Goal: Task Accomplishment & Management: Use online tool/utility

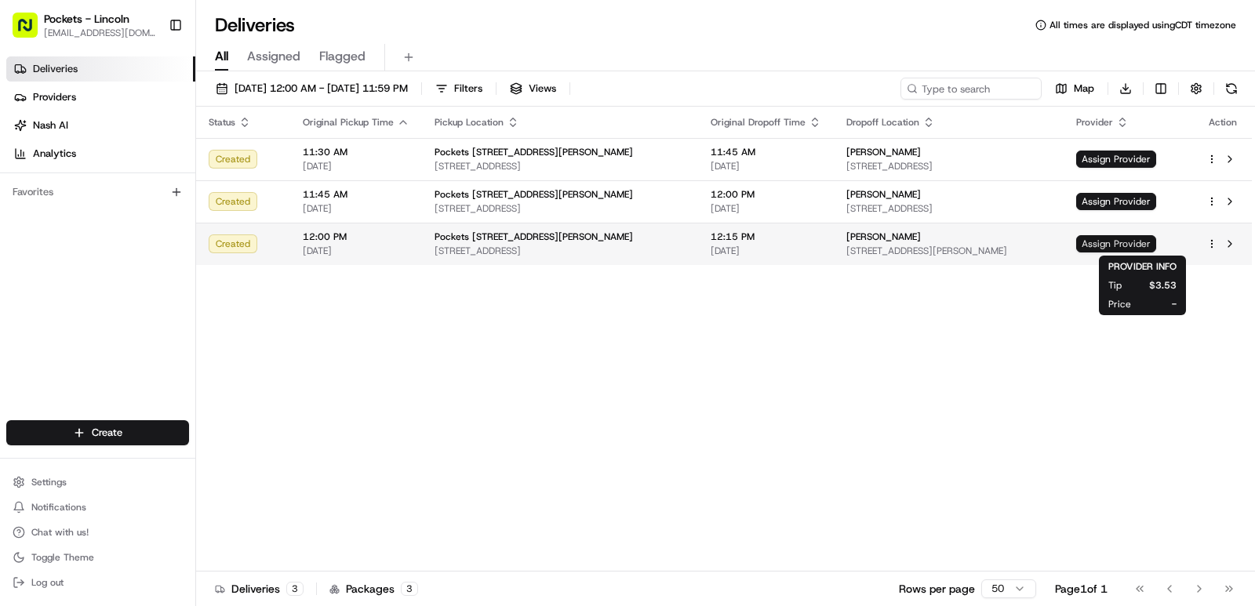
click at [1132, 243] on span "Assign Provider" at bounding box center [1116, 243] width 80 height 17
click at [936, 246] on span "[STREET_ADDRESS][PERSON_NAME]" at bounding box center [948, 251] width 205 height 13
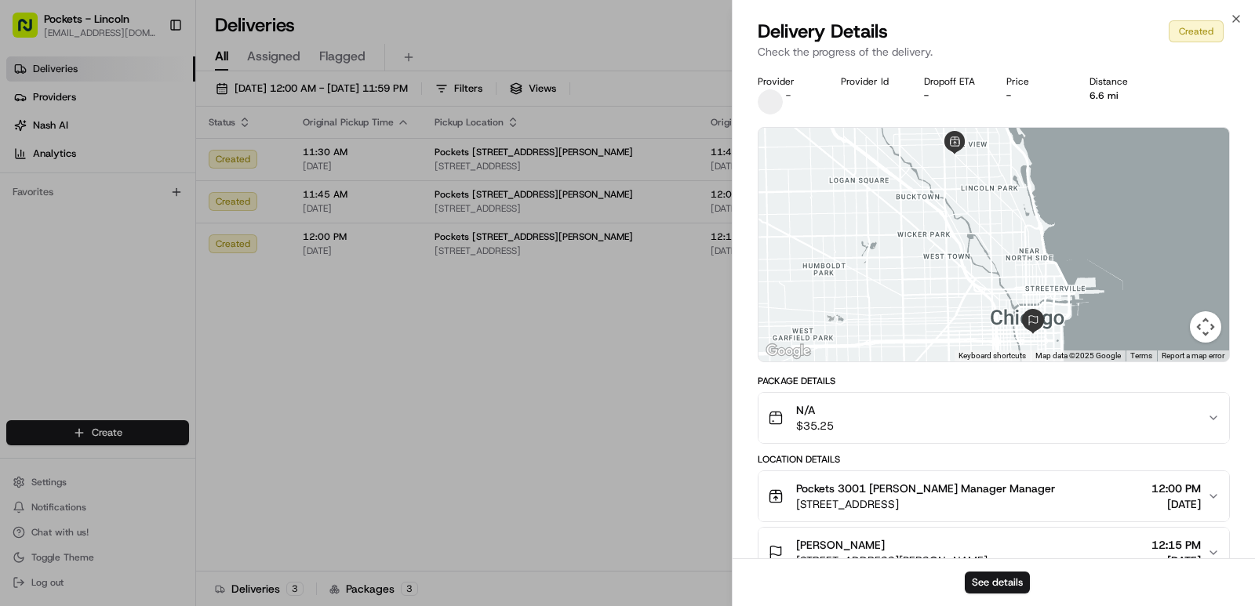
drag, startPoint x: 415, startPoint y: 411, endPoint x: 551, endPoint y: 389, distance: 137.4
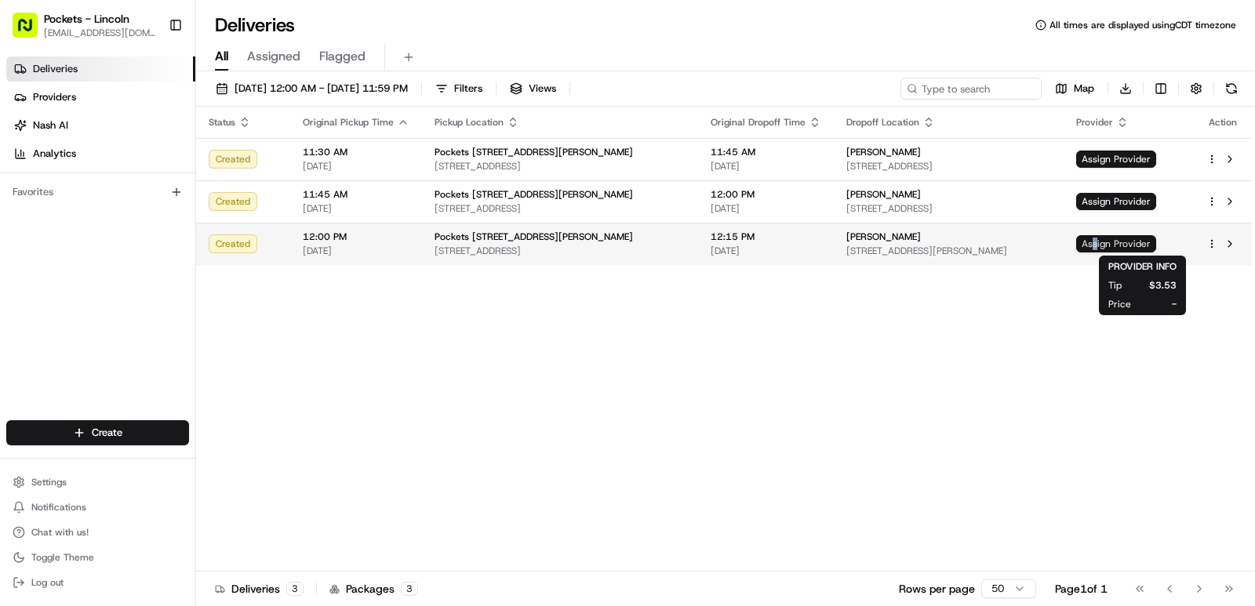
click at [1125, 249] on span "Assign Provider" at bounding box center [1116, 243] width 80 height 17
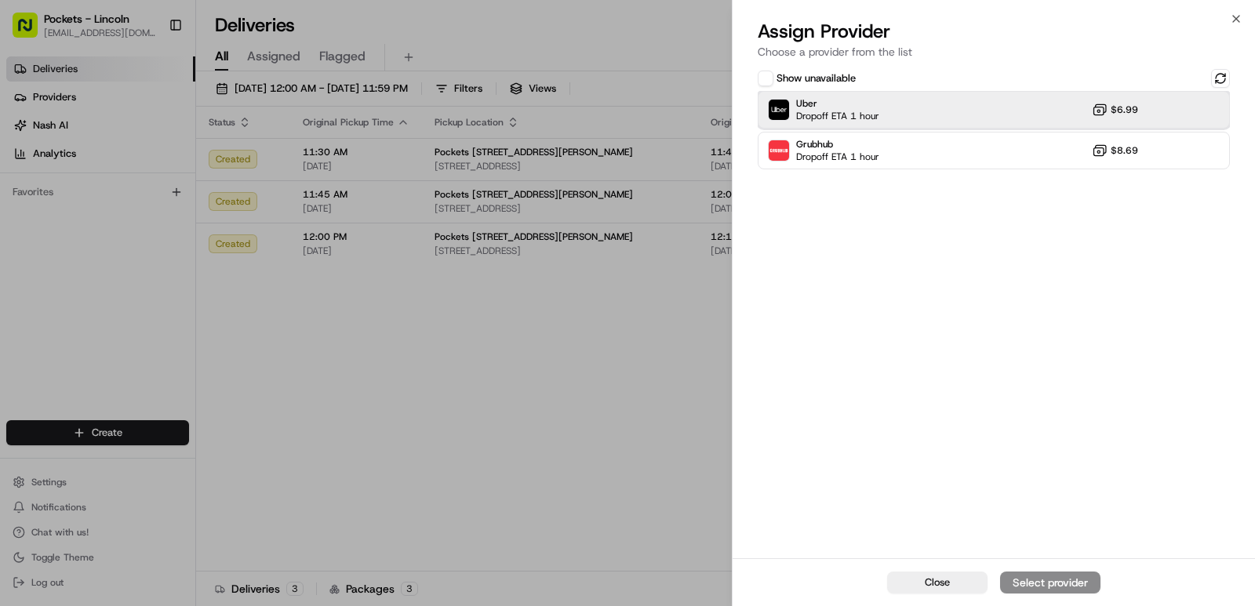
click at [874, 119] on span "Dropoff ETA 1 hour" at bounding box center [837, 116] width 83 height 13
click at [1027, 578] on div "Assign Provider" at bounding box center [1050, 583] width 77 height 16
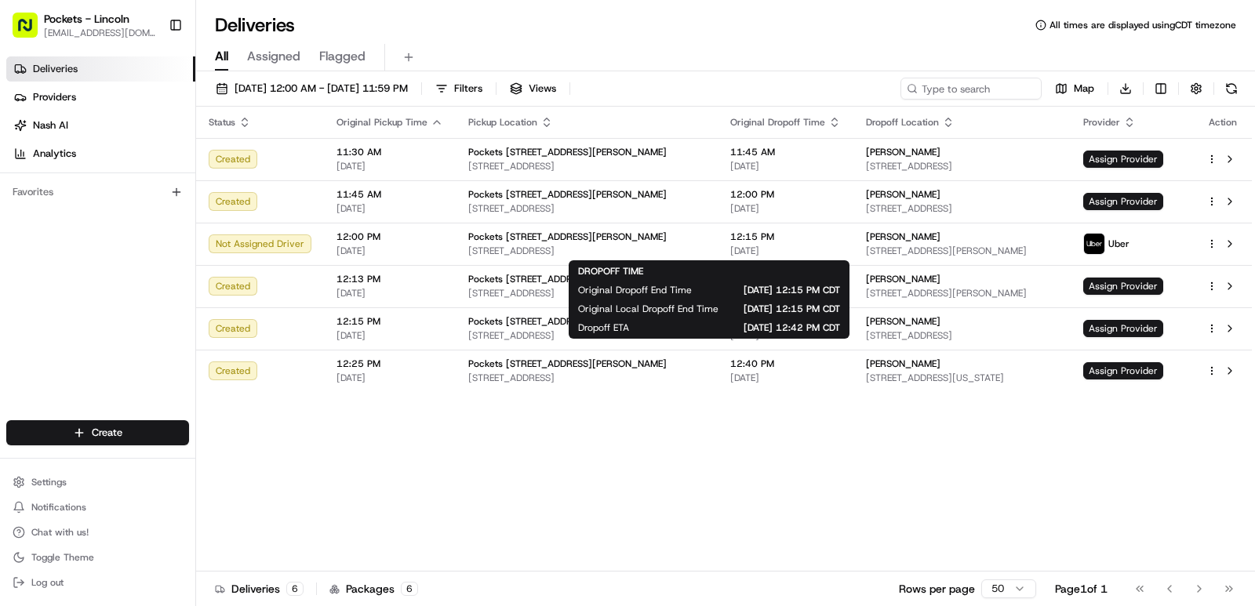
drag, startPoint x: 697, startPoint y: 245, endPoint x: 570, endPoint y: 460, distance: 249.0
click at [730, 250] on span "[DATE]" at bounding box center [785, 251] width 111 height 13
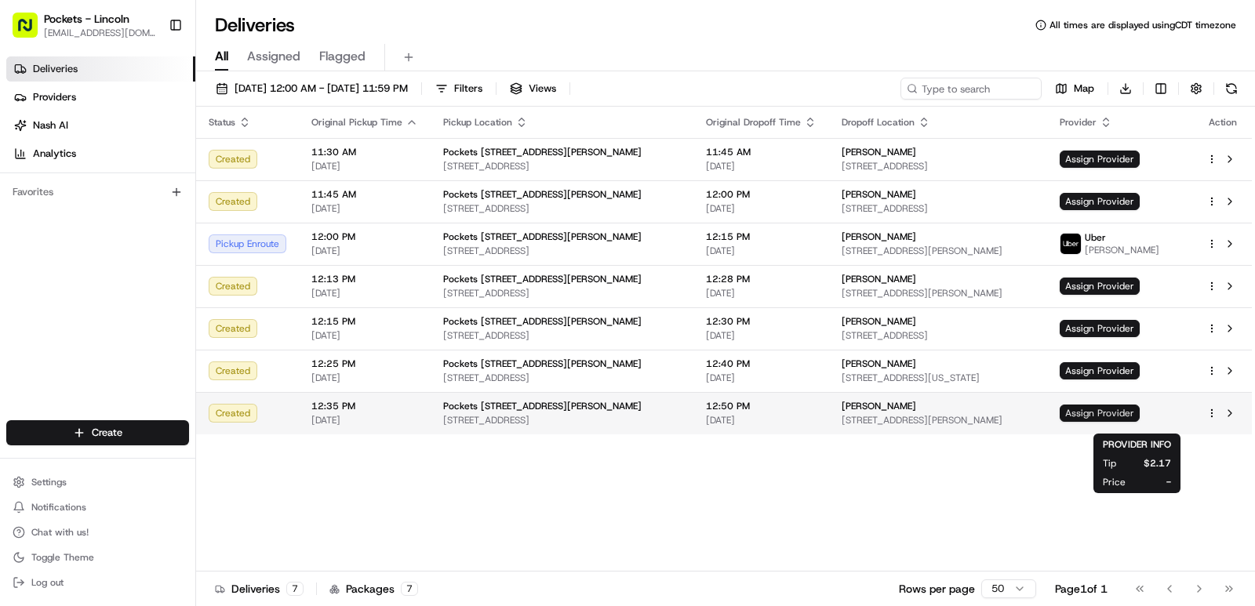
click at [1133, 420] on span "Assign Provider" at bounding box center [1100, 413] width 80 height 17
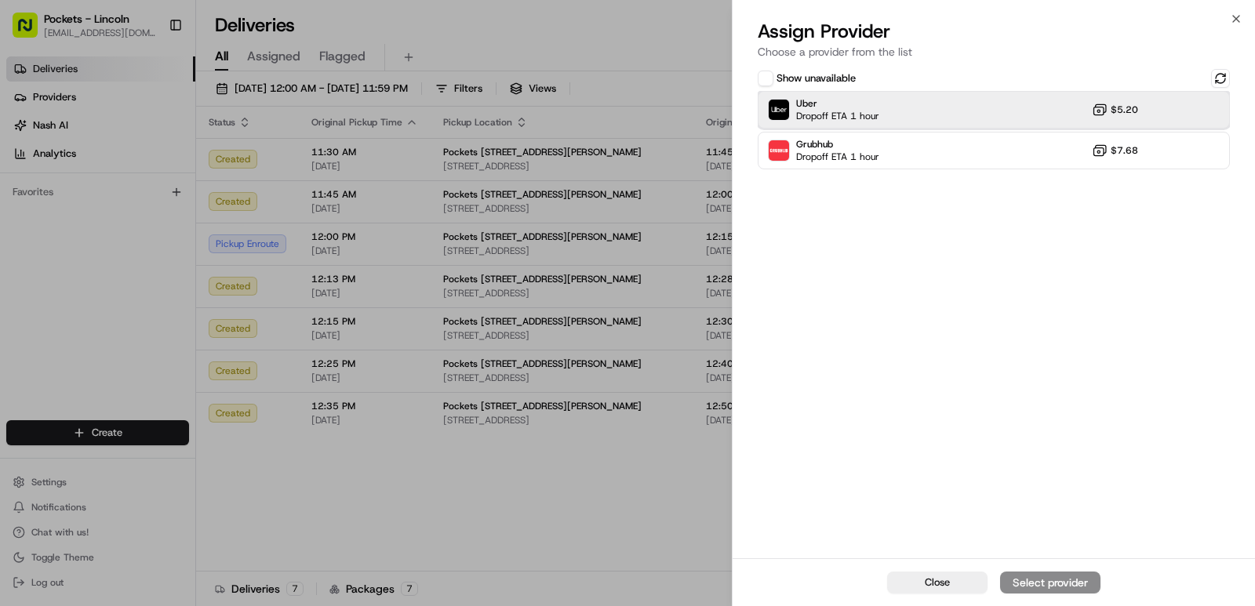
click at [903, 115] on div "Uber Dropoff ETA 1 hour $5.20" at bounding box center [994, 110] width 472 height 38
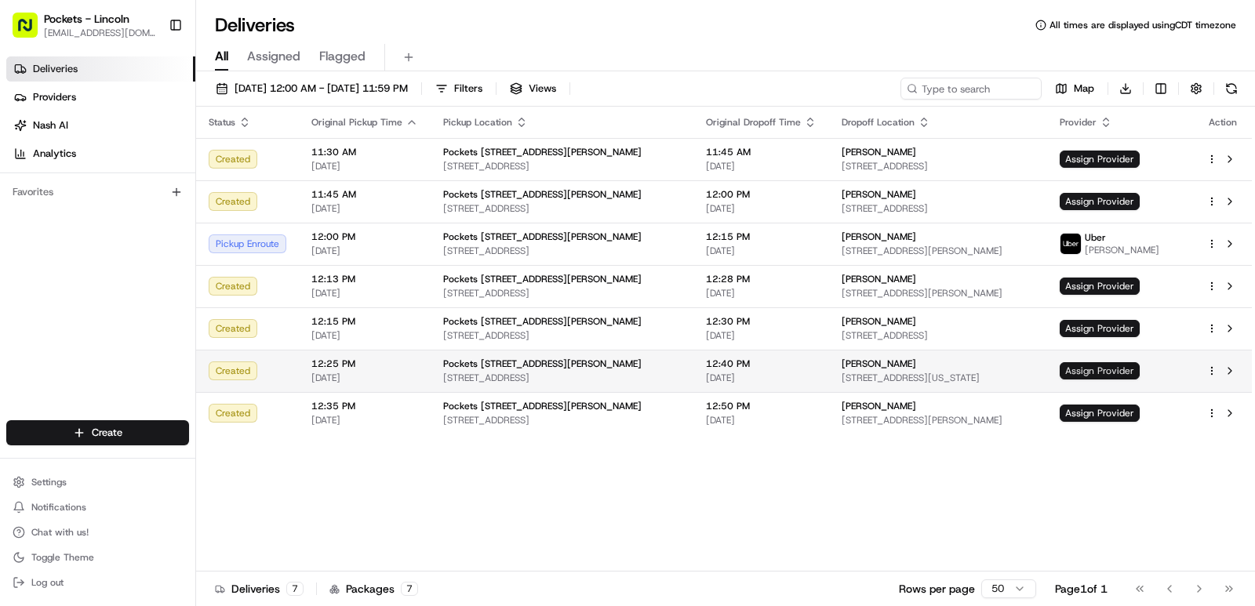
click at [1130, 373] on span "Assign Provider" at bounding box center [1100, 370] width 80 height 17
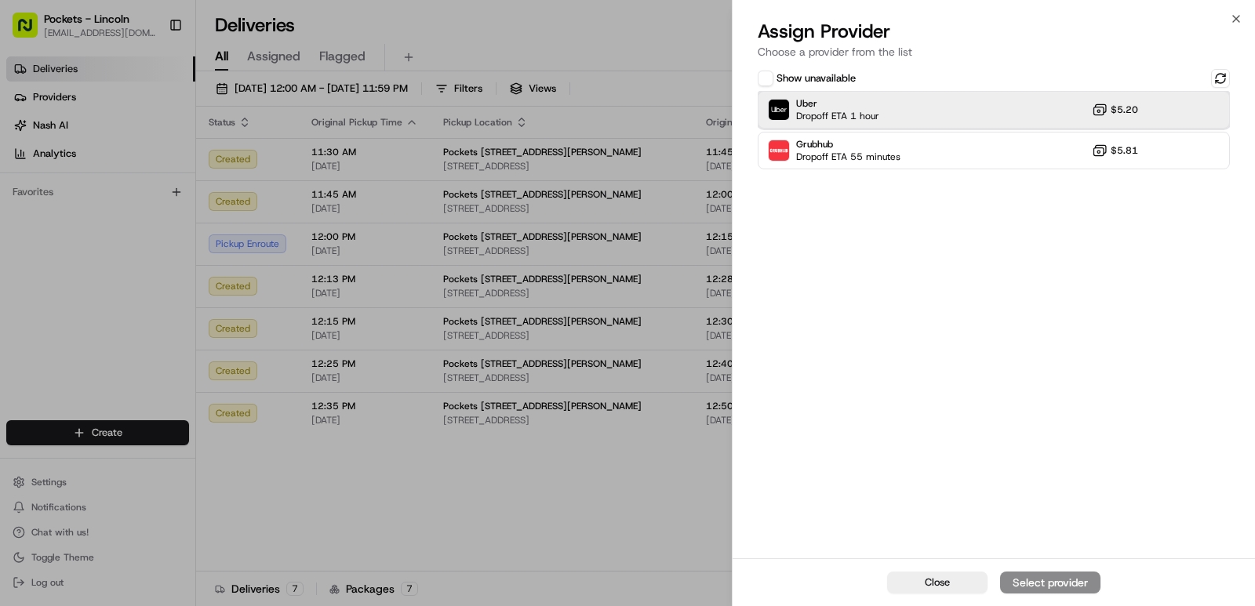
click at [862, 102] on span "Uber" at bounding box center [837, 103] width 83 height 13
click at [1047, 577] on div "Assign Provider" at bounding box center [1050, 583] width 77 height 16
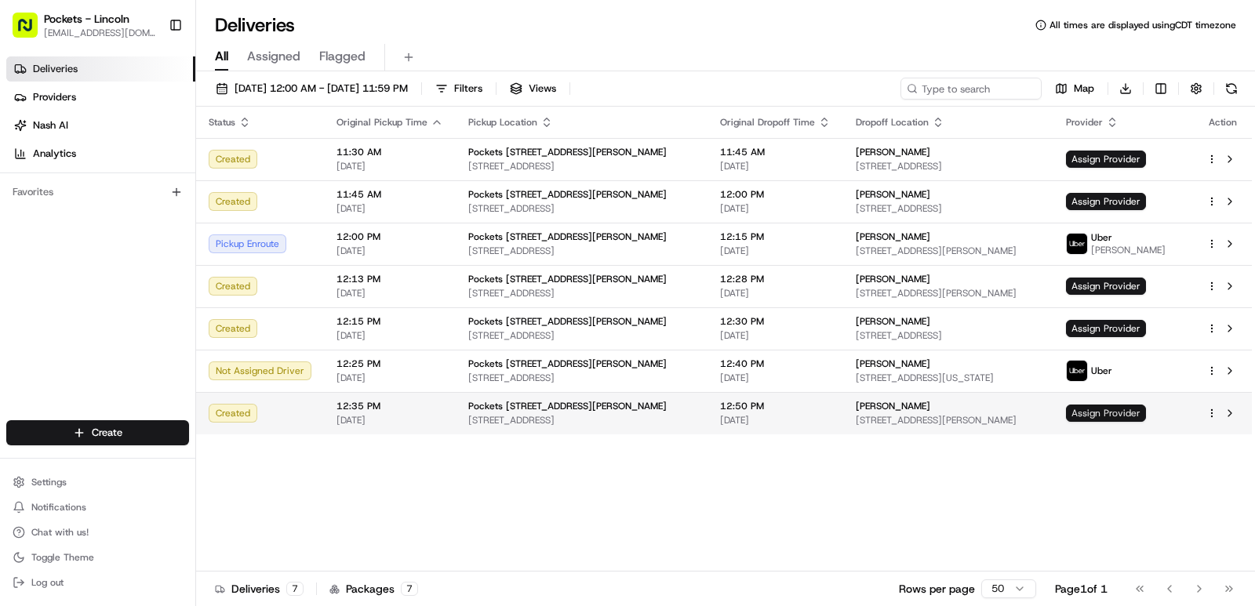
click at [1127, 422] on span "Assign Provider" at bounding box center [1106, 413] width 80 height 17
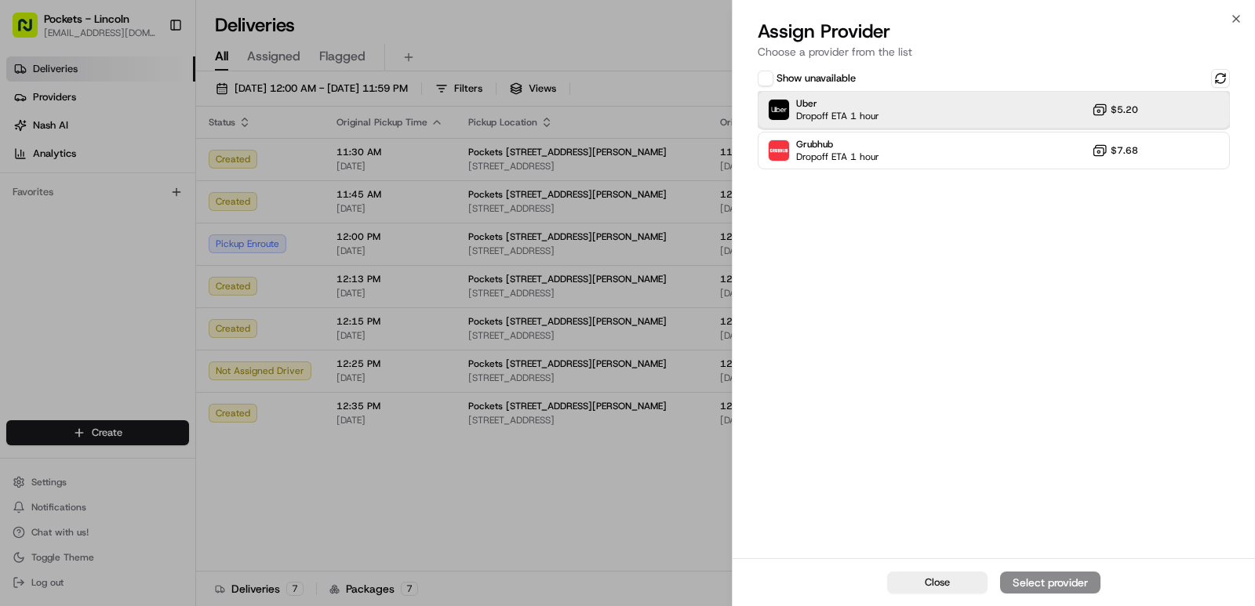
click at [864, 116] on span "Dropoff ETA 1 hour" at bounding box center [837, 116] width 83 height 13
click at [1038, 576] on div "Assign Provider" at bounding box center [1050, 583] width 77 height 16
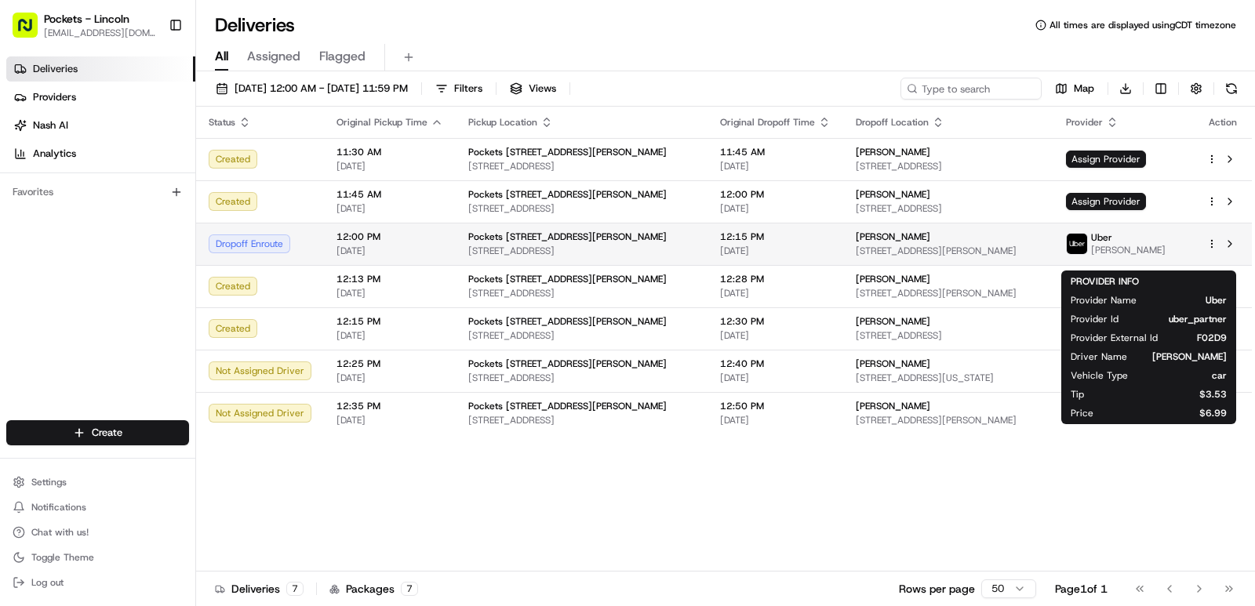
click at [1087, 245] on img at bounding box center [1077, 244] width 20 height 20
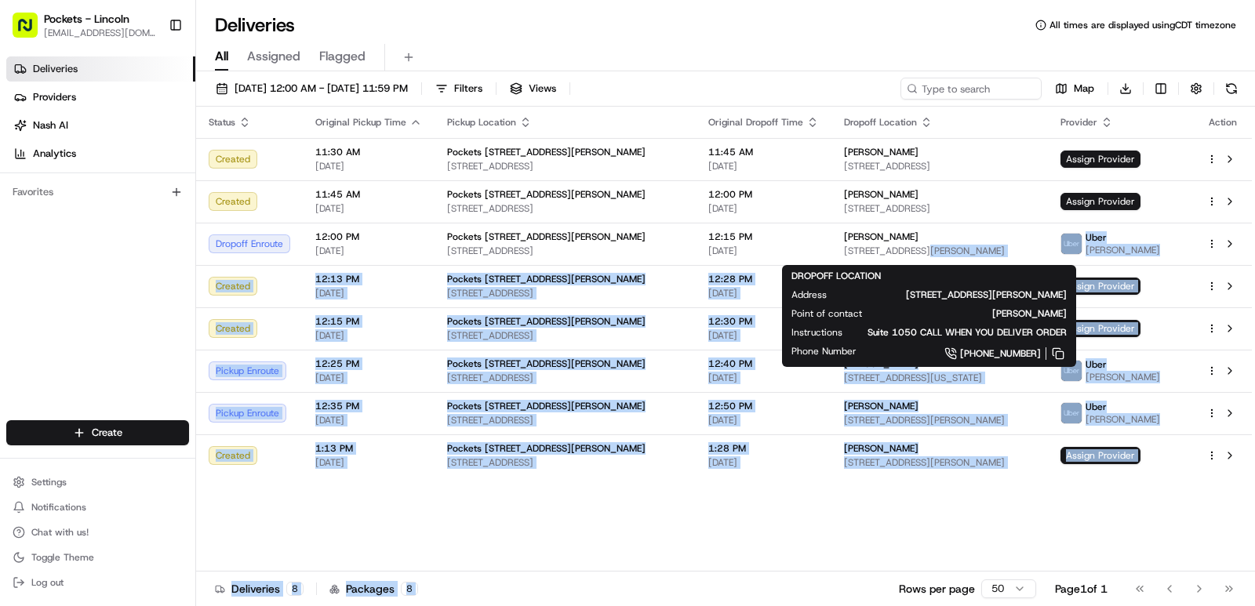
drag, startPoint x: 863, startPoint y: 262, endPoint x: 667, endPoint y: 583, distance: 376.4
click at [695, 605] on html "Pockets - Lincoln [EMAIL_ADDRESS][DOMAIN_NAME] Toggle Sidebar Deliveries Provid…" at bounding box center [627, 303] width 1255 height 606
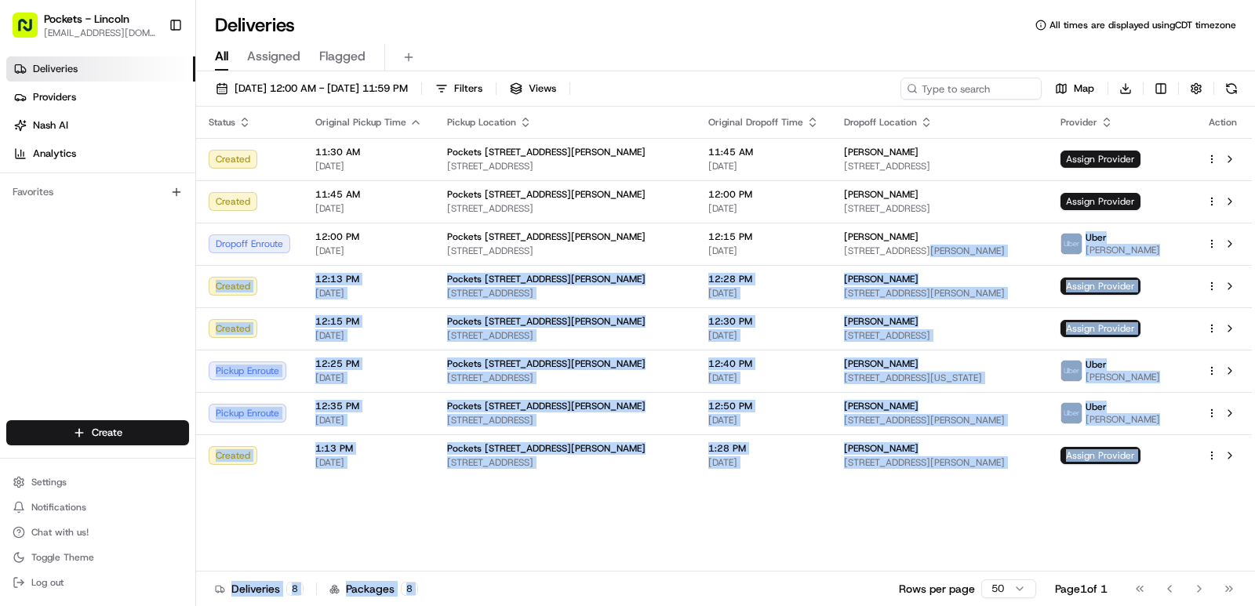
click at [759, 534] on div "Status Original Pickup Time Pickup Location Original Dropoff Time Dropoff Locat…" at bounding box center [724, 339] width 1056 height 465
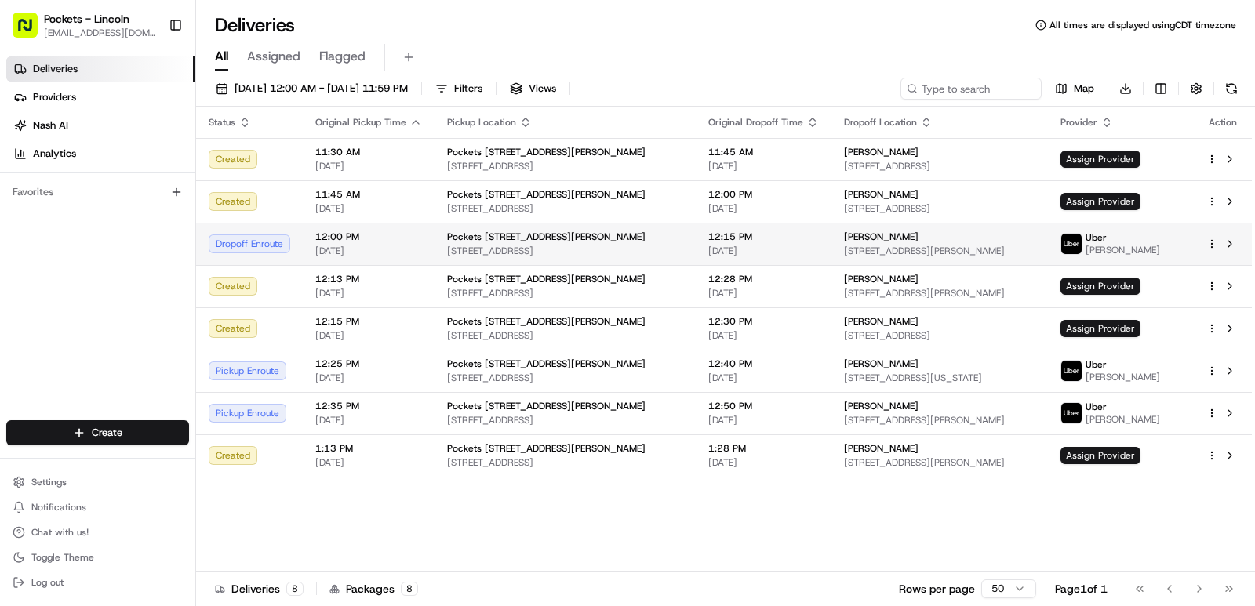
click at [831, 243] on td "[PERSON_NAME] [STREET_ADDRESS][PERSON_NAME]" at bounding box center [939, 244] width 217 height 42
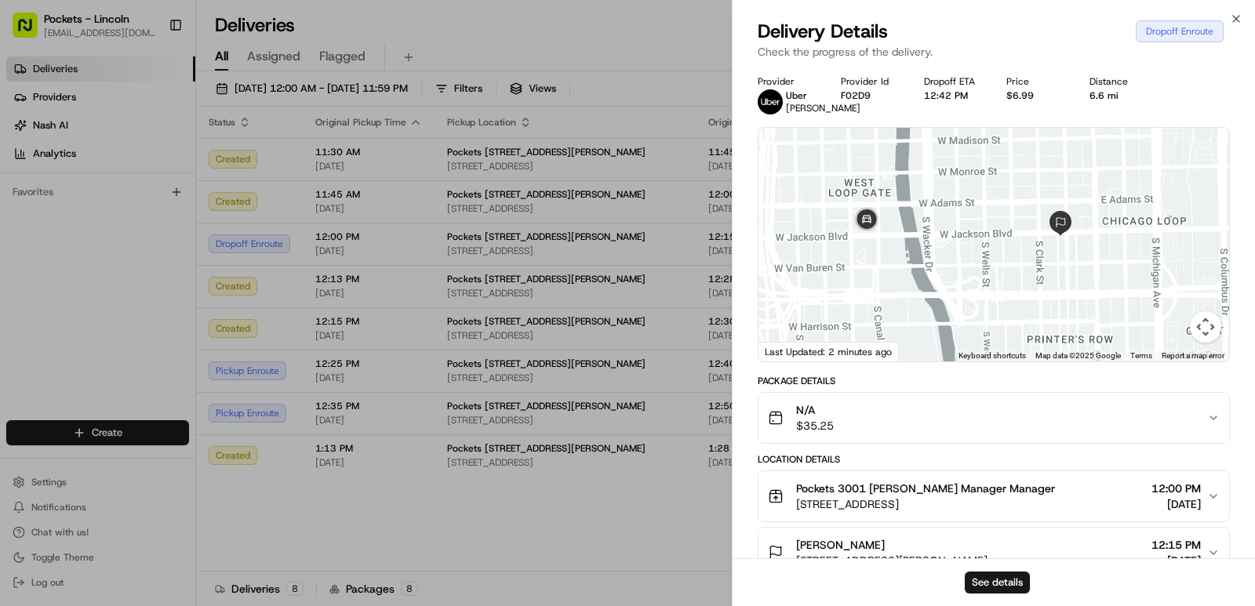
drag, startPoint x: 1092, startPoint y: 198, endPoint x: 1044, endPoint y: 317, distance: 128.0
click at [1044, 315] on div at bounding box center [993, 245] width 471 height 234
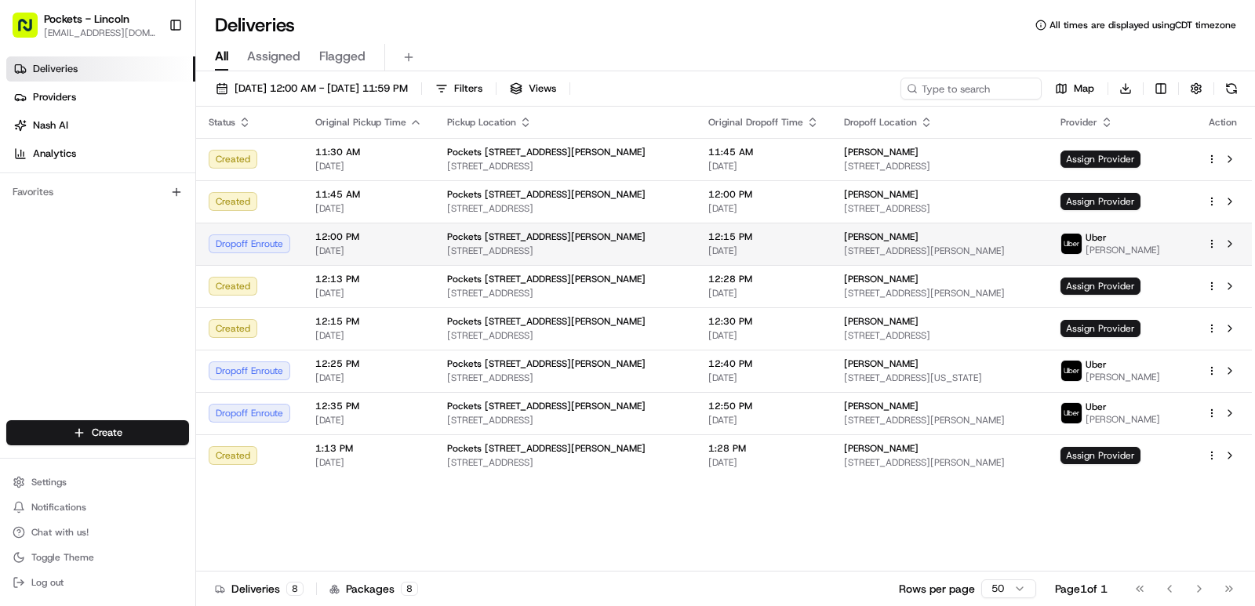
click at [1082, 238] on span at bounding box center [1071, 244] width 22 height 22
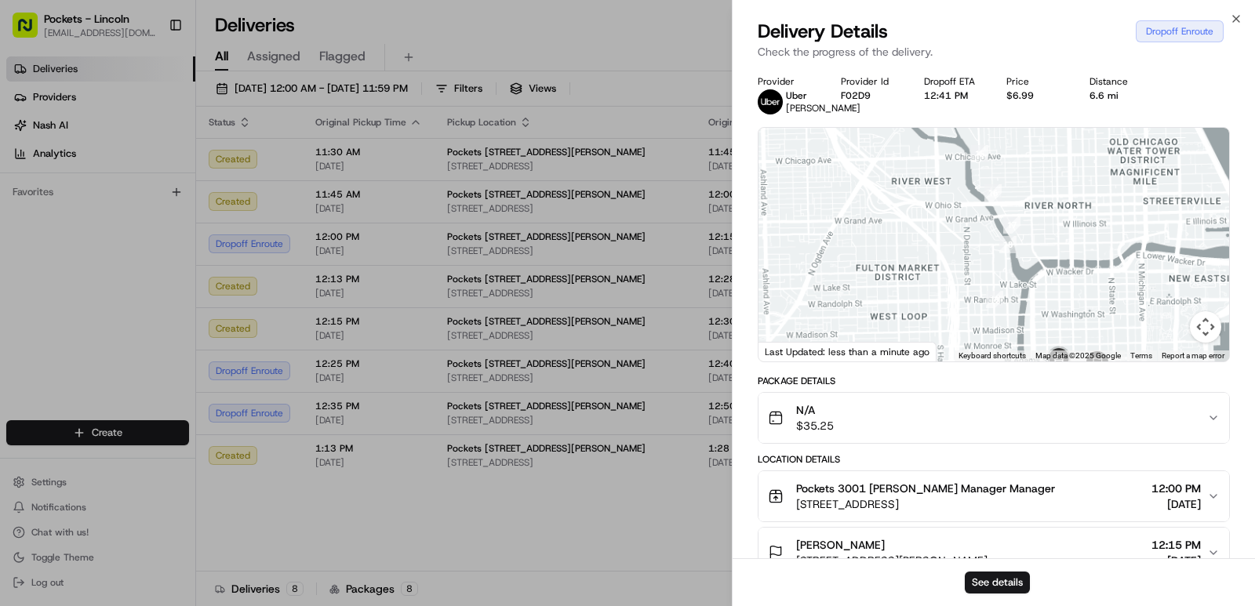
drag, startPoint x: 1028, startPoint y: 261, endPoint x: 922, endPoint y: 141, distance: 160.5
click at [923, 142] on div at bounding box center [993, 245] width 471 height 234
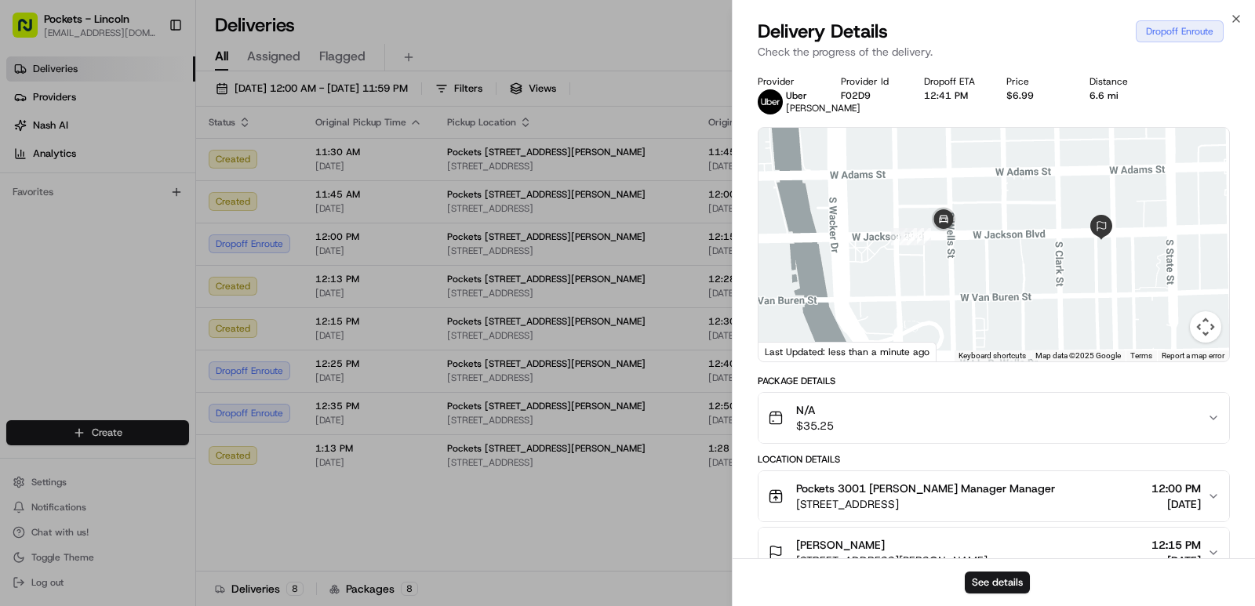
drag, startPoint x: 1007, startPoint y: 239, endPoint x: 988, endPoint y: 313, distance: 76.1
click at [988, 313] on div at bounding box center [993, 245] width 471 height 234
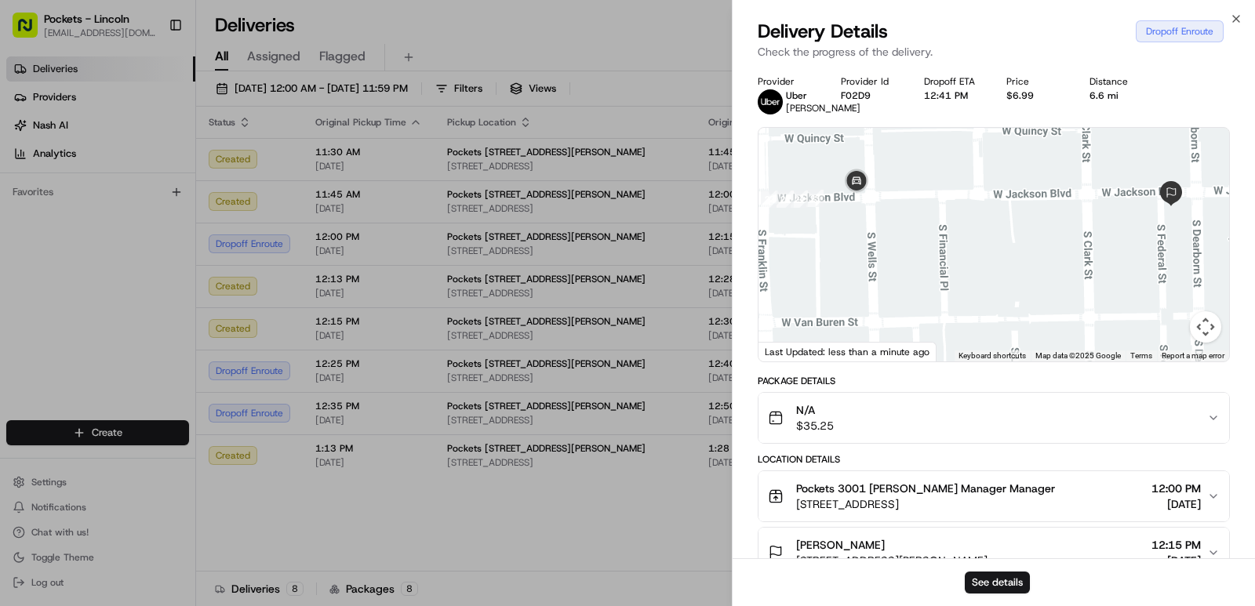
drag, startPoint x: 1091, startPoint y: 244, endPoint x: 1063, endPoint y: 259, distance: 31.2
click at [1063, 259] on div at bounding box center [993, 245] width 471 height 234
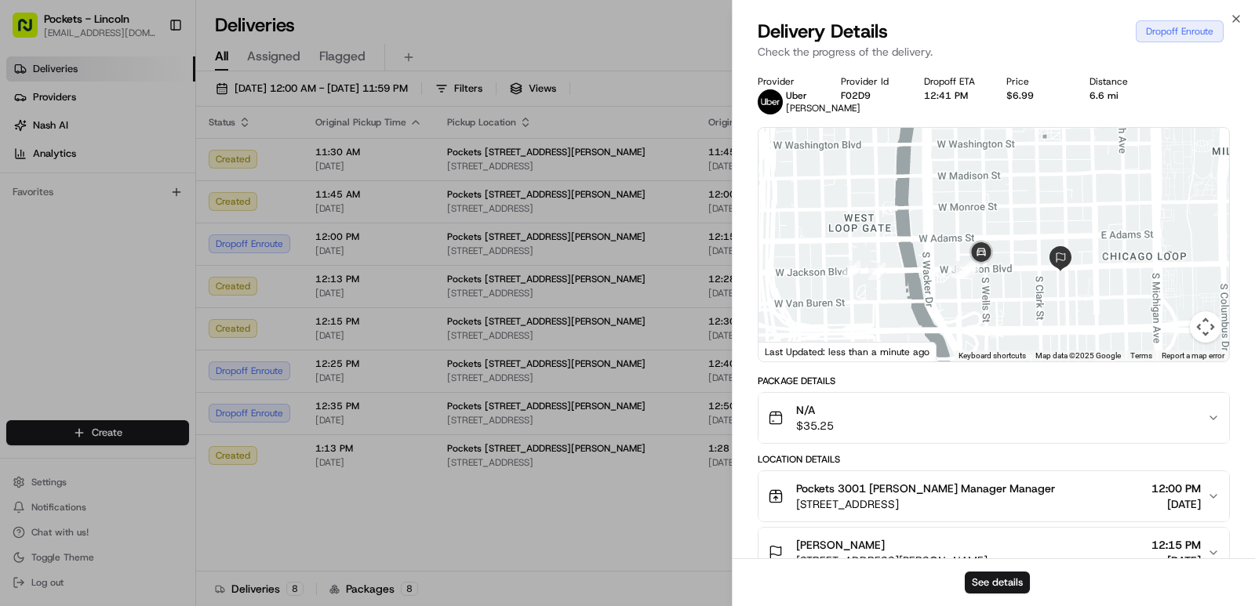
drag, startPoint x: 867, startPoint y: 242, endPoint x: 1004, endPoint y: 290, distance: 145.6
click at [1004, 290] on div at bounding box center [993, 245] width 471 height 234
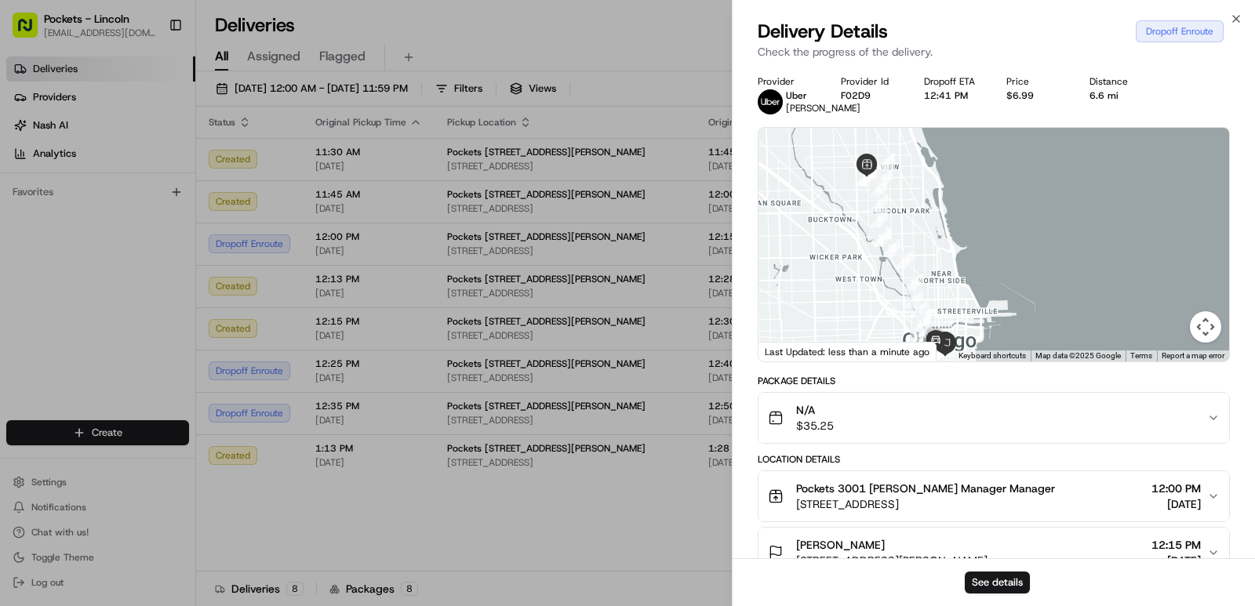
drag, startPoint x: 927, startPoint y: 239, endPoint x: 877, endPoint y: 310, distance: 86.6
click at [877, 310] on div at bounding box center [993, 245] width 471 height 234
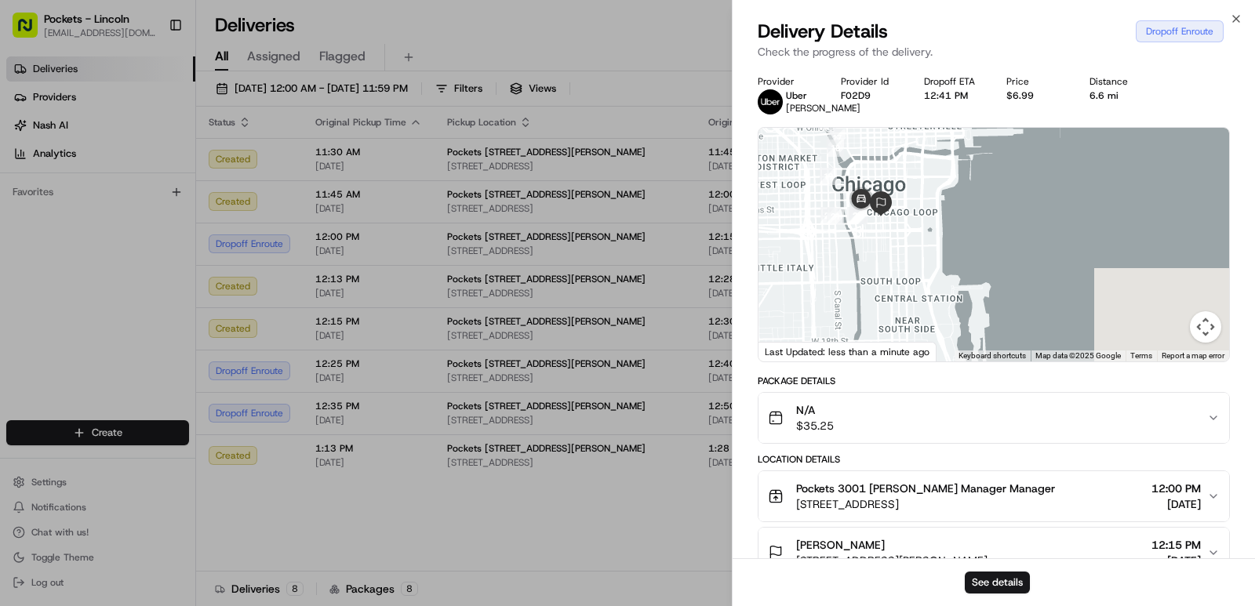
drag, startPoint x: 955, startPoint y: 282, endPoint x: 763, endPoint y: -56, distance: 388.1
click at [763, 0] on html "Pockets - Lincoln [EMAIL_ADDRESS][DOMAIN_NAME] Toggle Sidebar Deliveries Provid…" at bounding box center [627, 303] width 1255 height 606
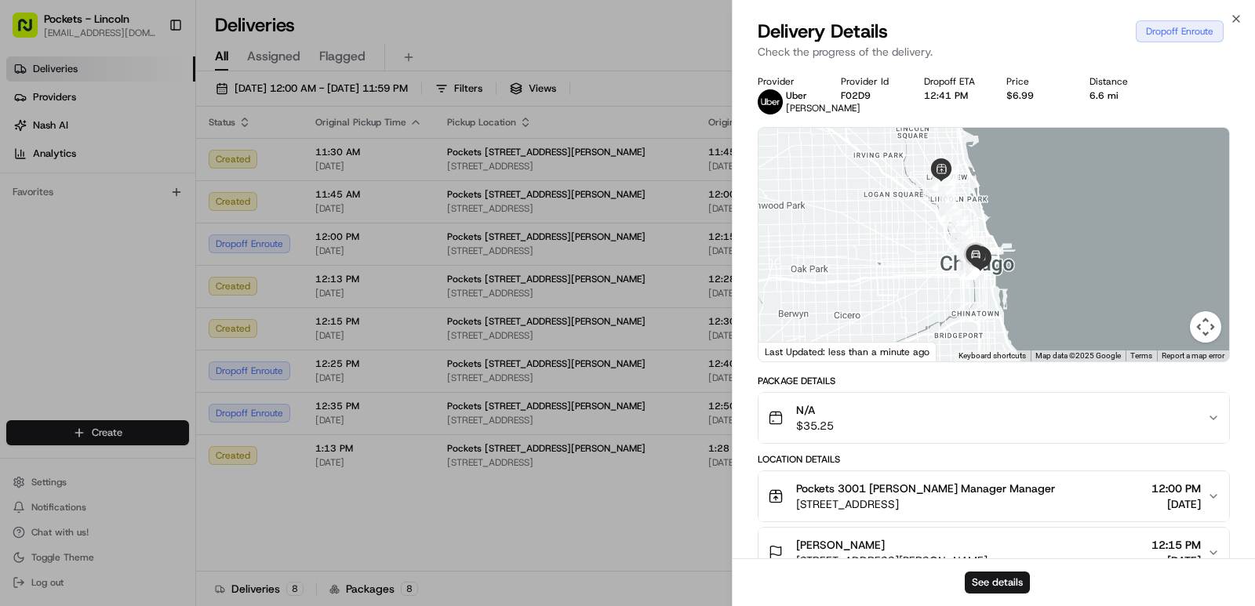
drag, startPoint x: 1011, startPoint y: 254, endPoint x: 1105, endPoint y: 394, distance: 169.0
click at [1105, 394] on div "Provider [PERSON_NAME] Provider Id F02D9 Dropoff ETA 12:41 PM Price $6.99 Dista…" at bounding box center [994, 497] width 472 height 845
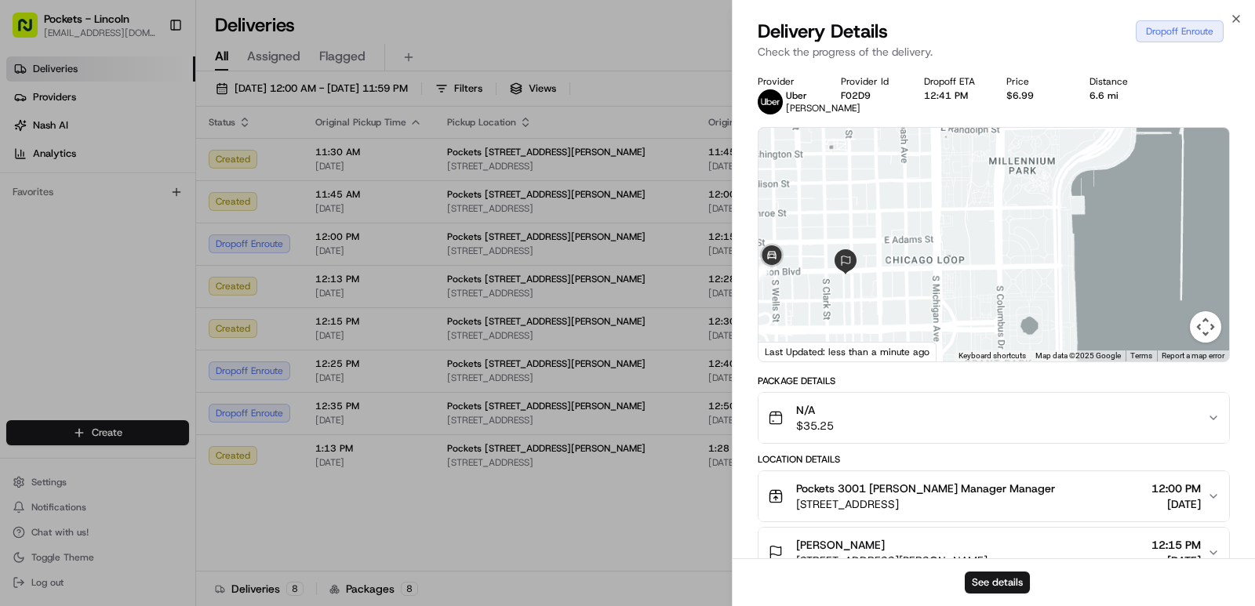
drag, startPoint x: 966, startPoint y: 331, endPoint x: 916, endPoint y: 42, distance: 293.7
click at [916, 42] on div "Delivery Details Dropoff Enroute Check the progress of the delivery. Provider […" at bounding box center [994, 312] width 522 height 587
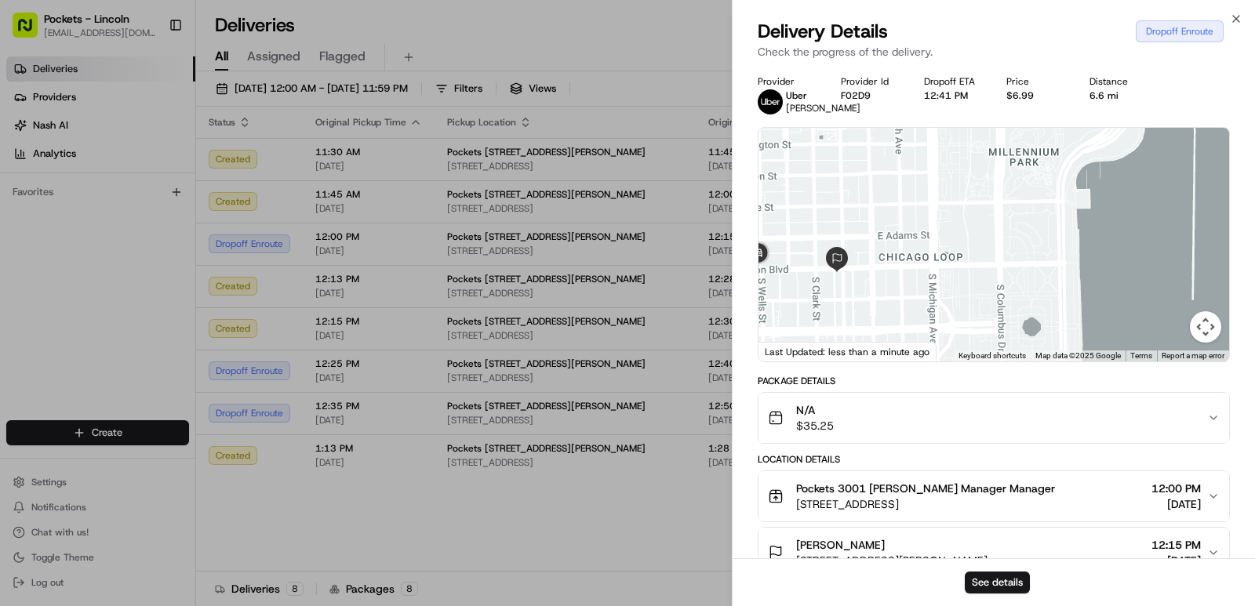
click at [978, 311] on div at bounding box center [993, 245] width 471 height 234
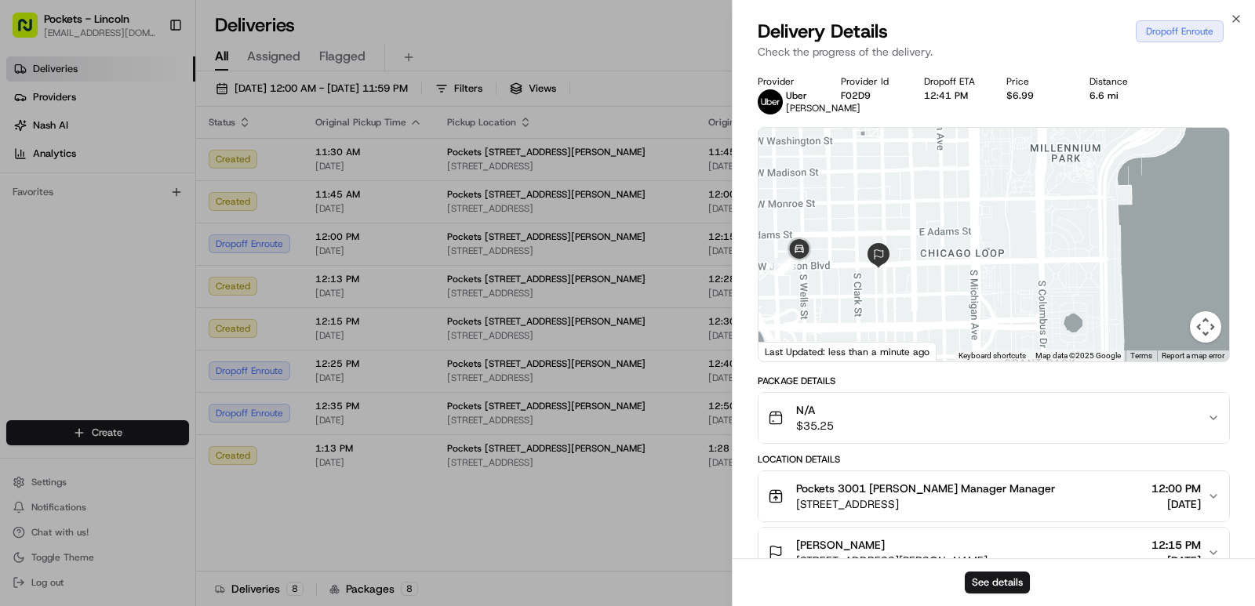
drag, startPoint x: 908, startPoint y: 272, endPoint x: 949, endPoint y: 267, distance: 41.1
click at [949, 267] on div at bounding box center [993, 245] width 471 height 234
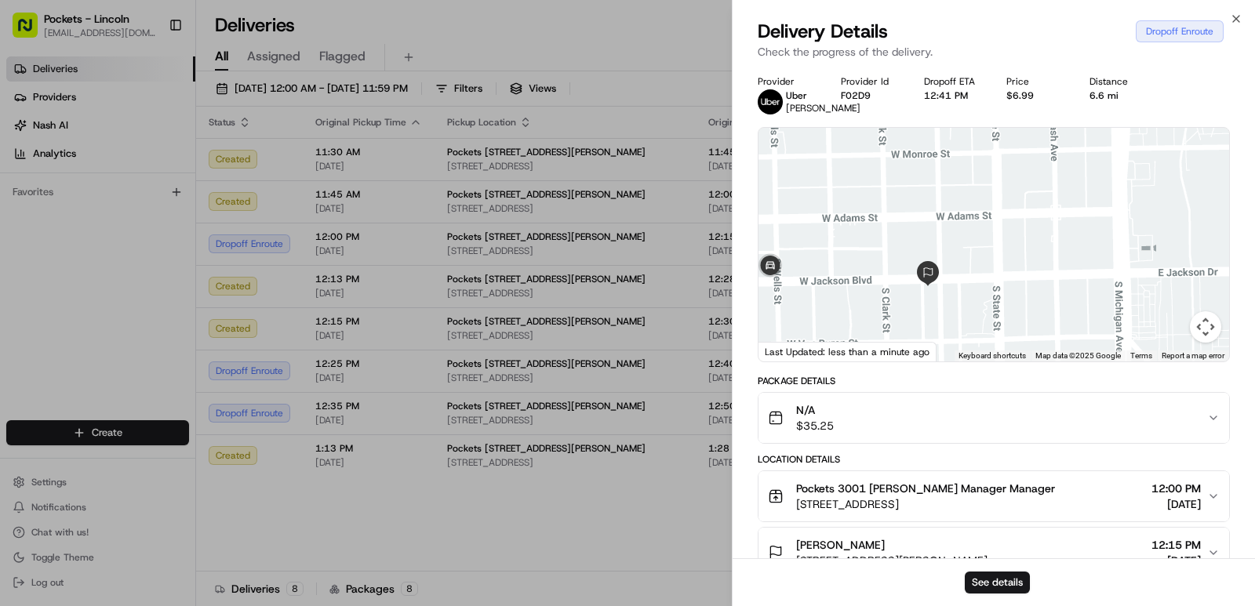
drag, startPoint x: 805, startPoint y: 271, endPoint x: 853, endPoint y: 282, distance: 49.7
click at [853, 282] on div at bounding box center [993, 245] width 471 height 234
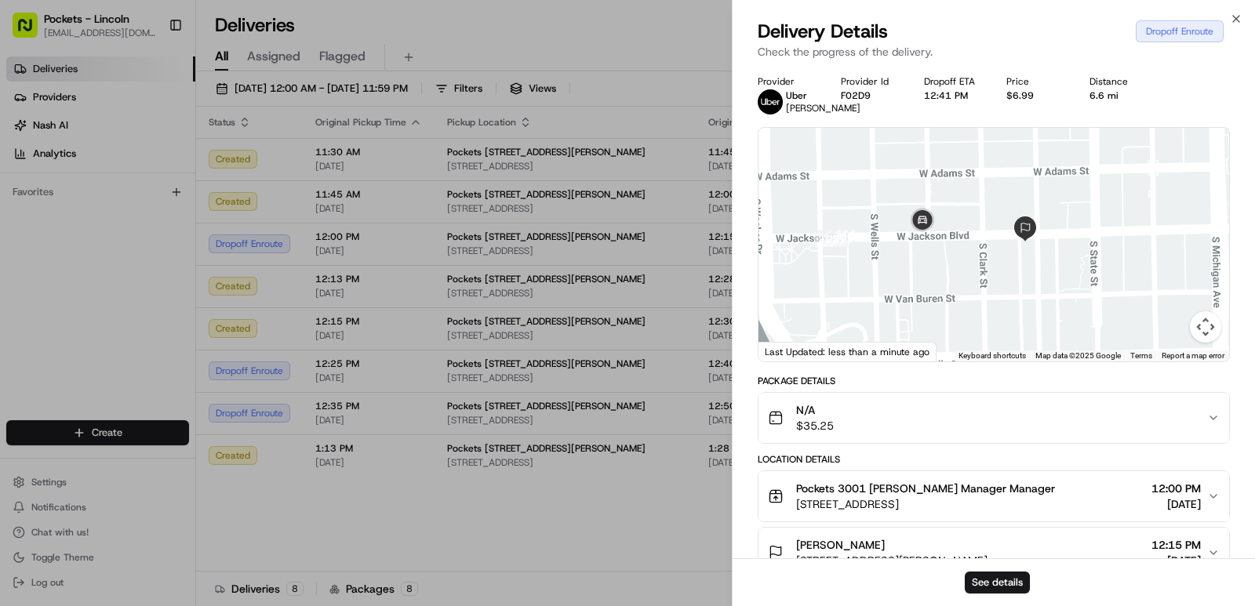
drag, startPoint x: 1020, startPoint y: 288, endPoint x: 938, endPoint y: 279, distance: 82.0
click at [940, 279] on div at bounding box center [993, 245] width 471 height 234
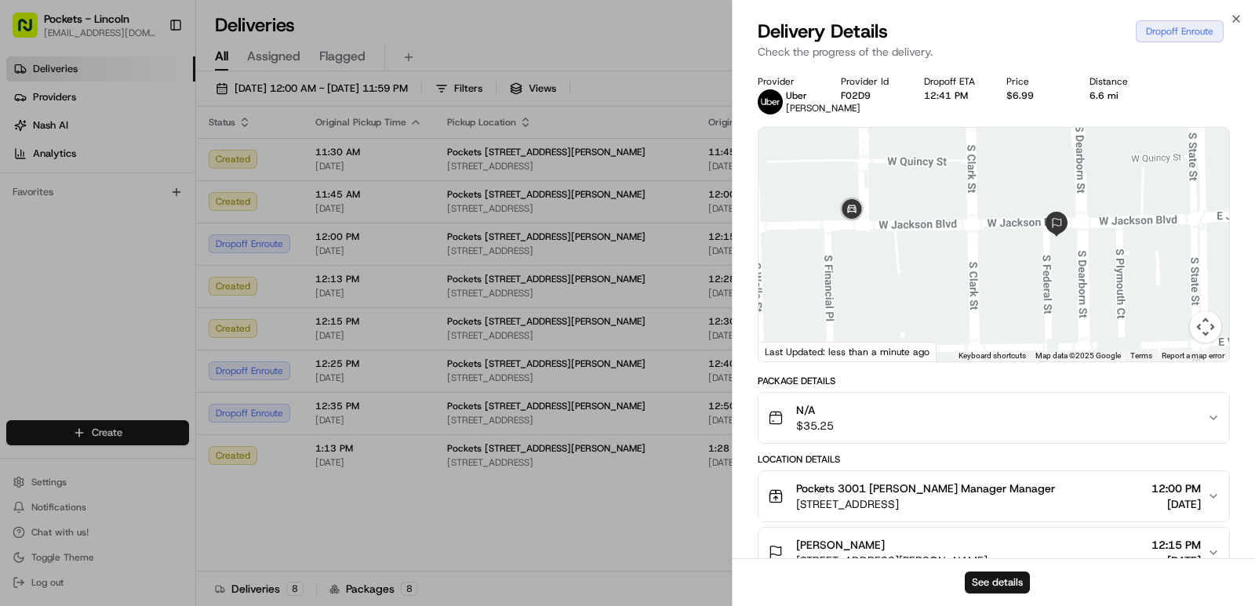
drag, startPoint x: 1012, startPoint y: 277, endPoint x: 994, endPoint y: 299, distance: 27.9
click at [994, 299] on div at bounding box center [993, 245] width 471 height 234
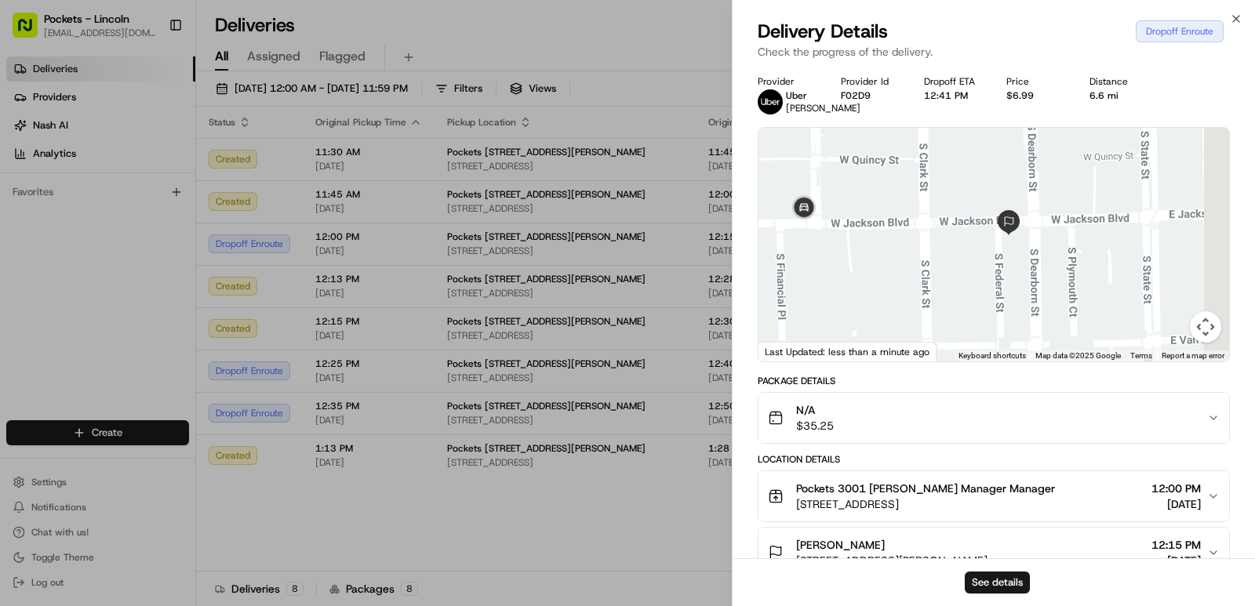
drag, startPoint x: 991, startPoint y: 270, endPoint x: 940, endPoint y: 268, distance: 51.0
click at [940, 268] on div at bounding box center [993, 245] width 471 height 234
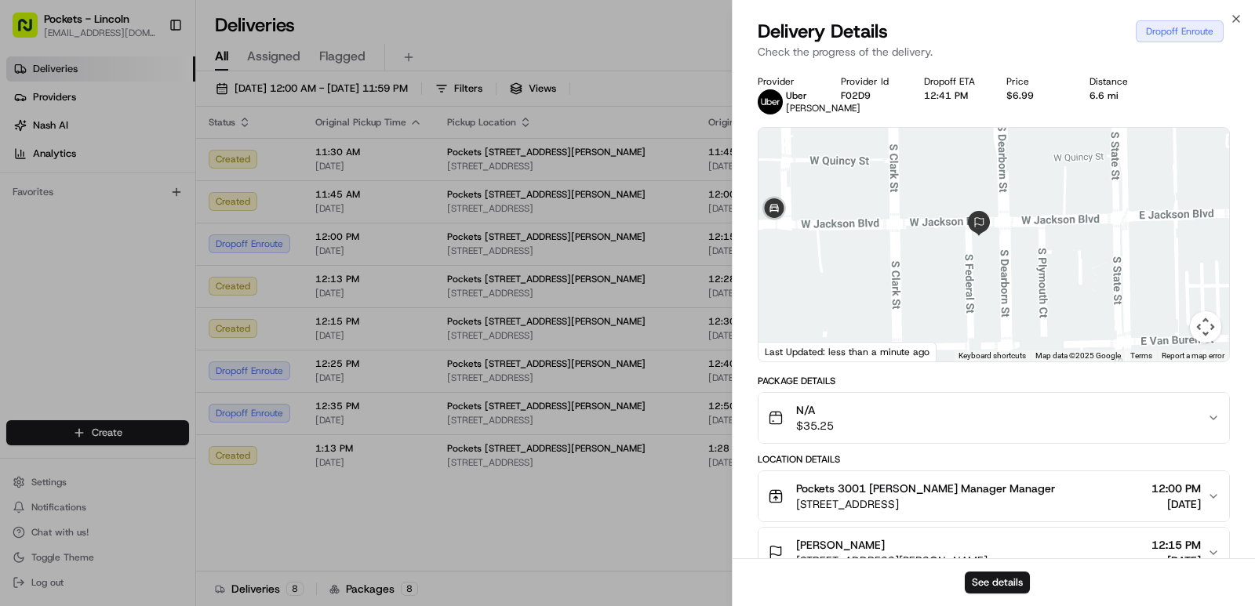
drag, startPoint x: 1017, startPoint y: 277, endPoint x: 986, endPoint y: 278, distance: 31.4
click at [986, 278] on div at bounding box center [993, 245] width 471 height 234
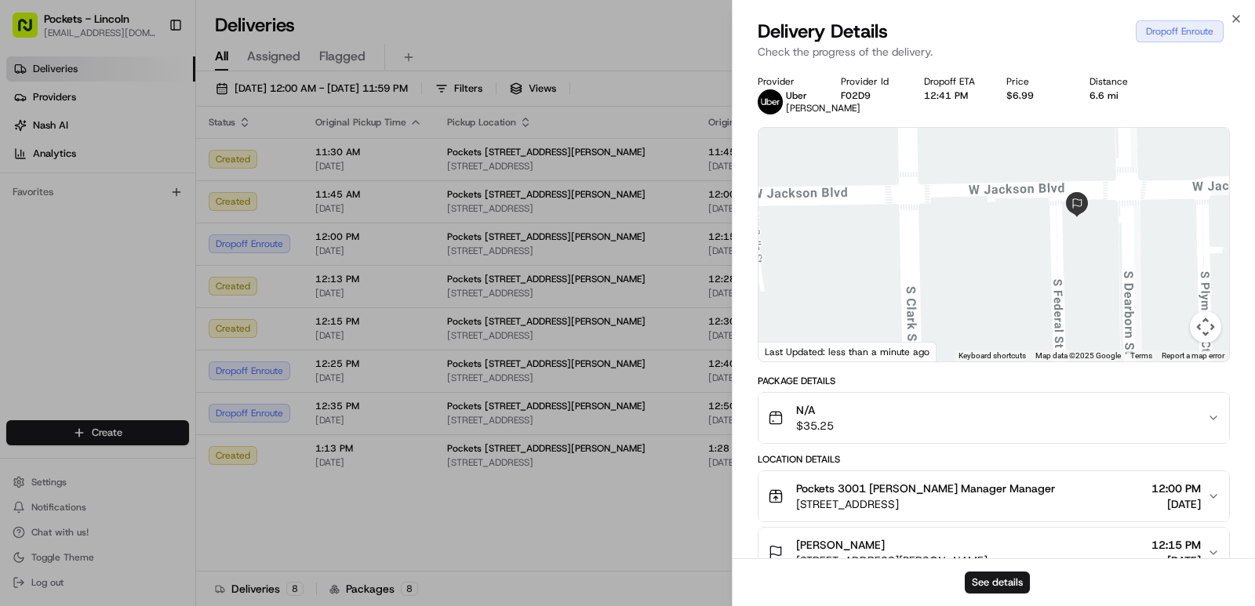
click at [946, 249] on div at bounding box center [993, 245] width 471 height 234
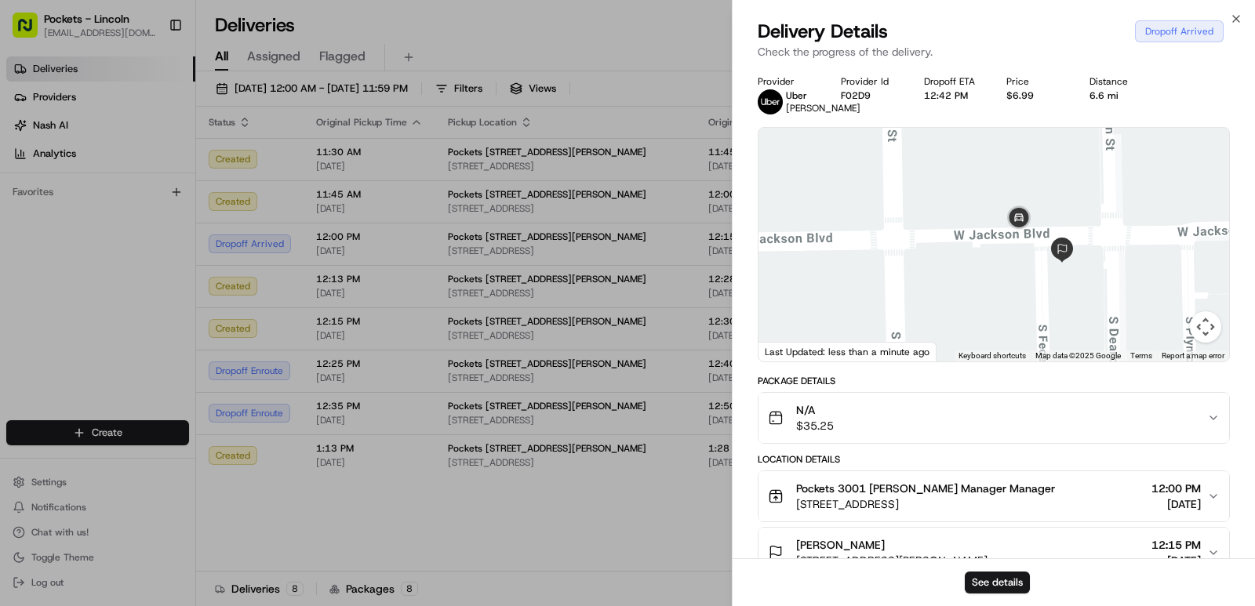
drag, startPoint x: 1034, startPoint y: 292, endPoint x: 947, endPoint y: 284, distance: 87.4
click at [947, 284] on div at bounding box center [993, 245] width 471 height 234
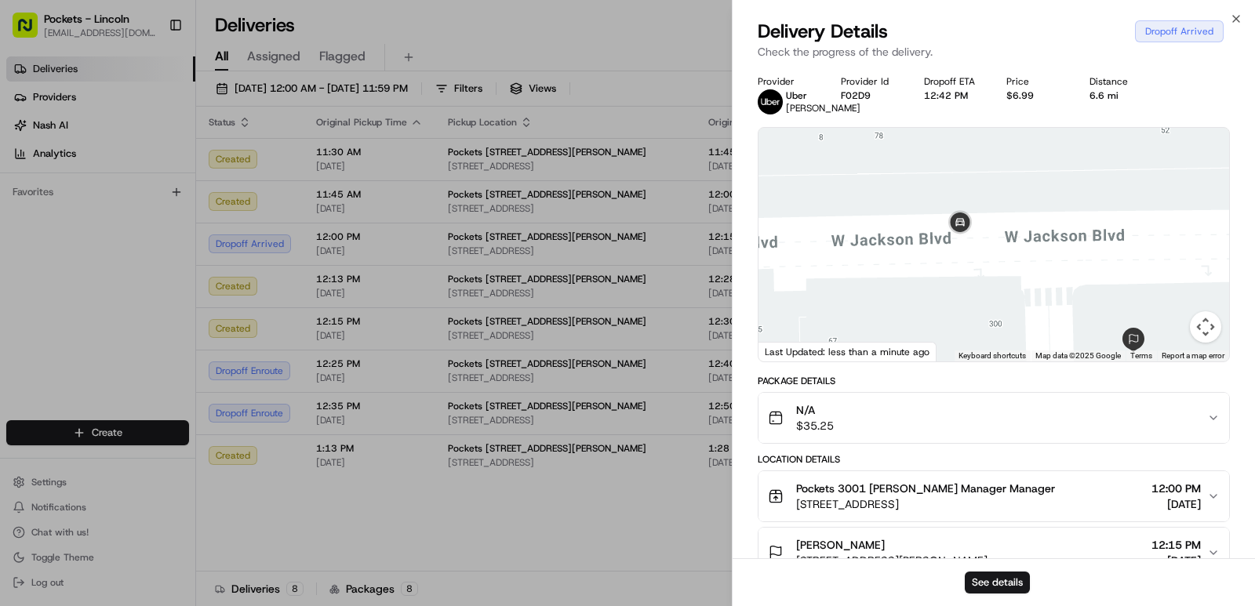
drag, startPoint x: 944, startPoint y: 219, endPoint x: 1006, endPoint y: 332, distance: 128.8
click at [1006, 332] on div at bounding box center [993, 245] width 471 height 234
